Goal: Task Accomplishment & Management: Use online tool/utility

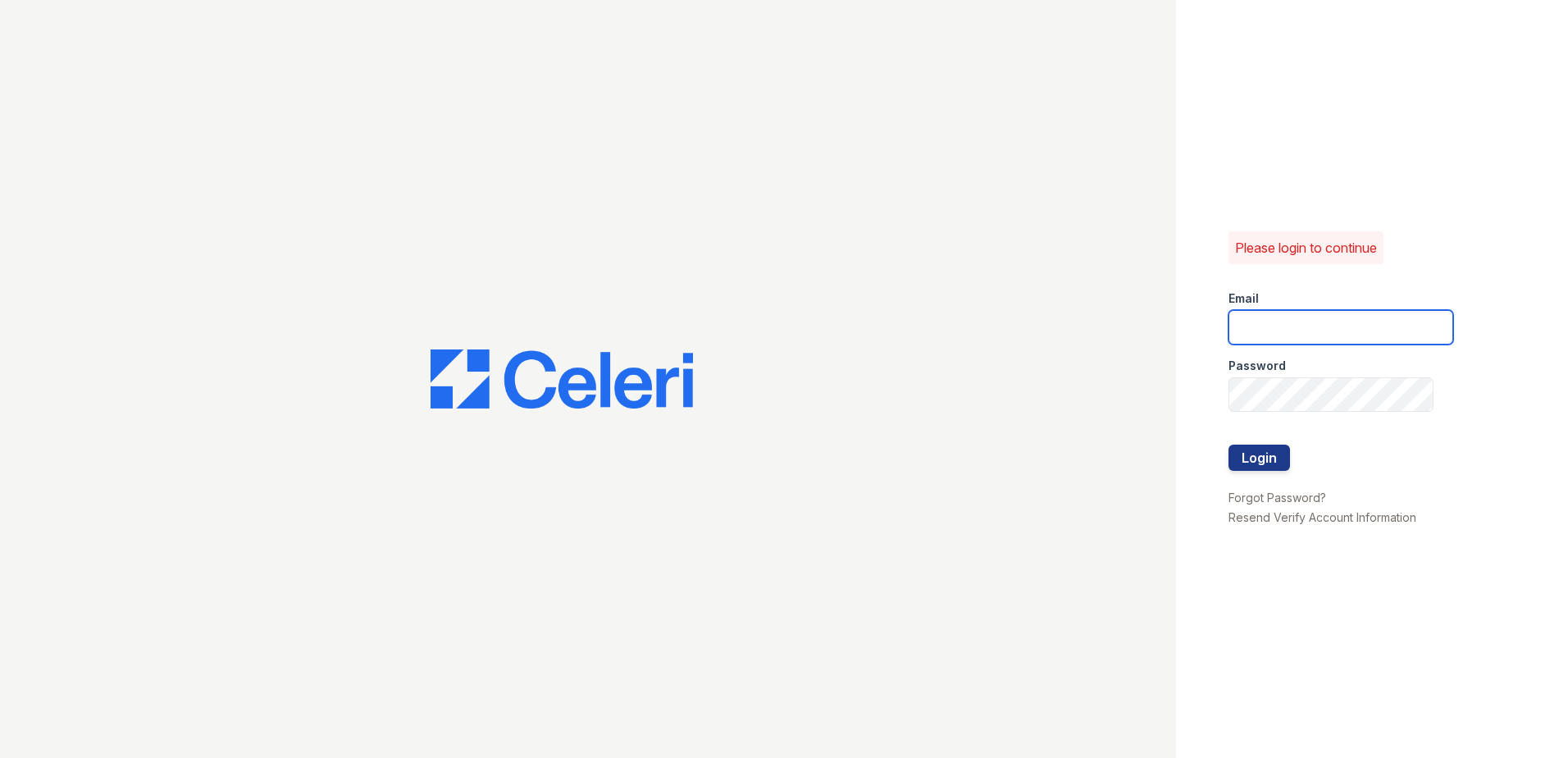
click at [1333, 325] on input "email" at bounding box center [1341, 327] width 225 height 35
type input "[EMAIL_ADDRESS][DOMAIN_NAME]"
click at [1264, 460] on button "Login" at bounding box center [1259, 457] width 61 height 27
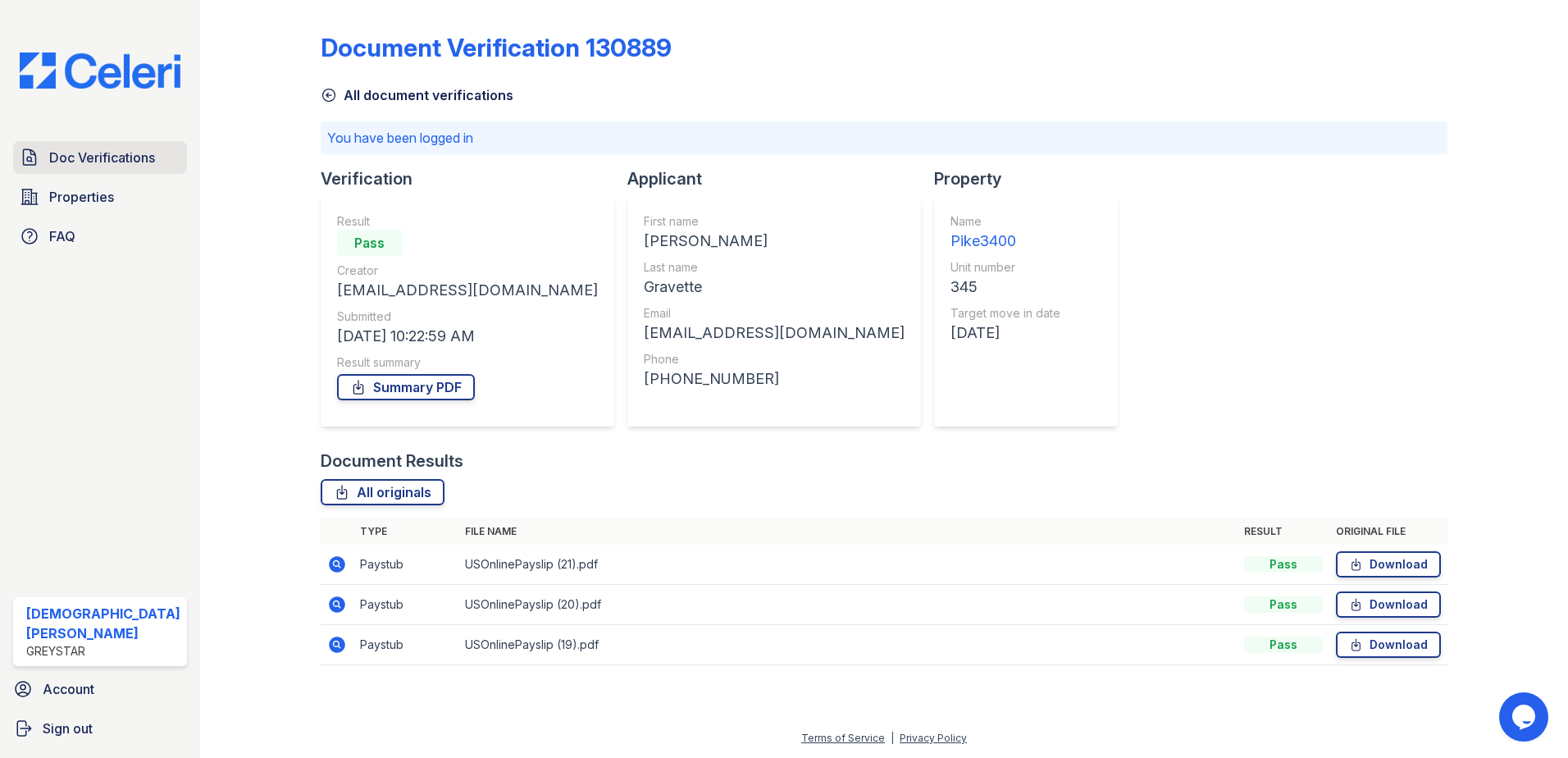
click at [113, 156] on span "Doc Verifications" at bounding box center [102, 157] width 105 height 19
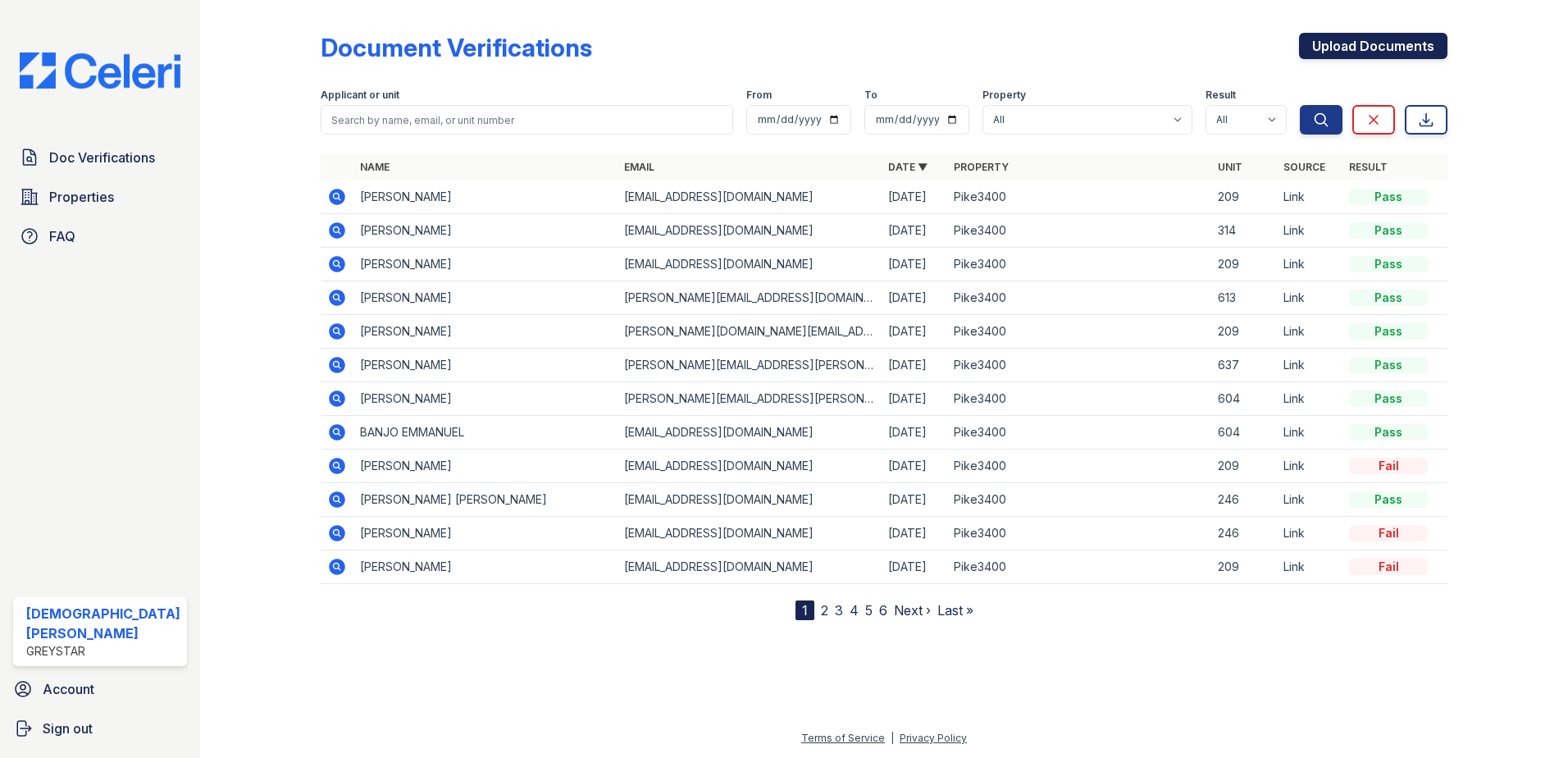
click at [1403, 51] on link "Upload Documents" at bounding box center [1374, 46] width 149 height 27
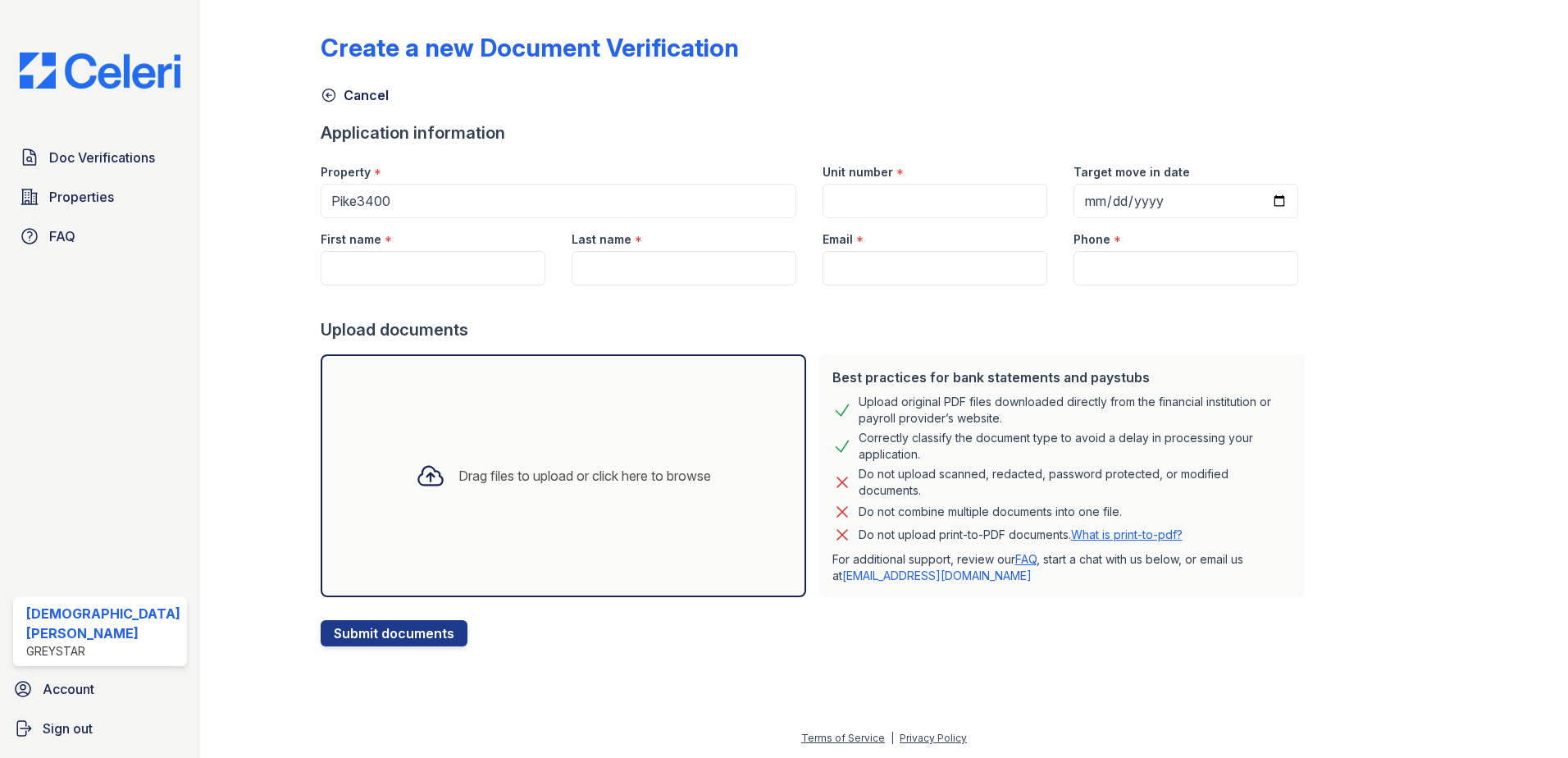
click at [341, 103] on link "Cancel" at bounding box center [355, 94] width 68 height 19
